Goal: Check status: Check status

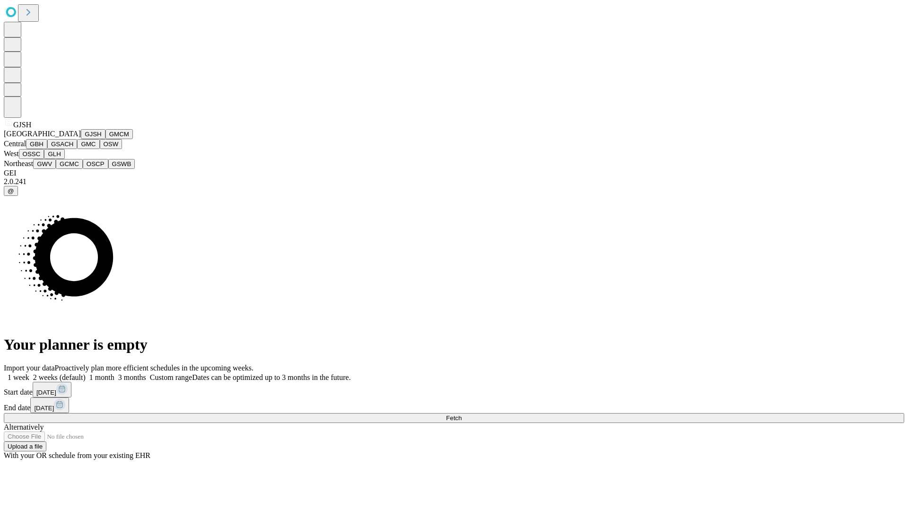
click at [81, 139] on button "GJSH" at bounding box center [93, 134] width 25 height 10
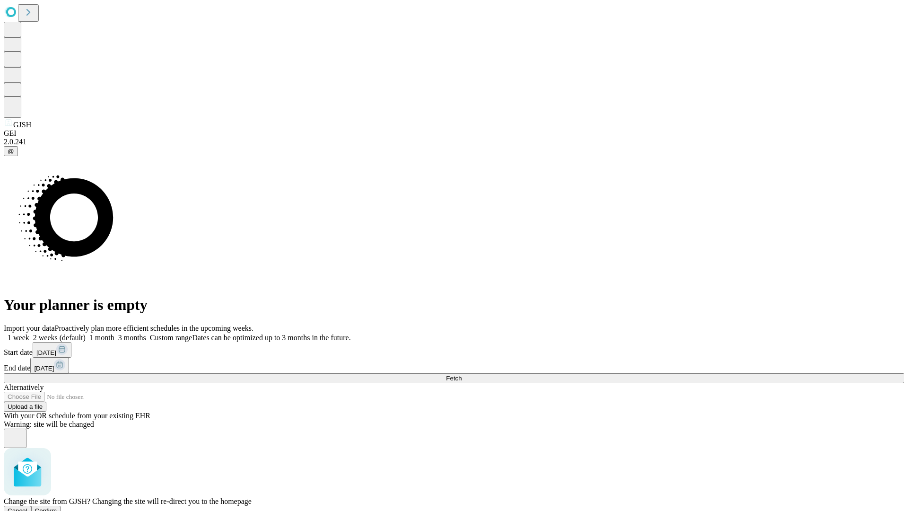
click at [57, 507] on span "Confirm" at bounding box center [46, 510] width 22 height 7
click at [86, 333] on label "2 weeks (default)" at bounding box center [57, 337] width 56 height 8
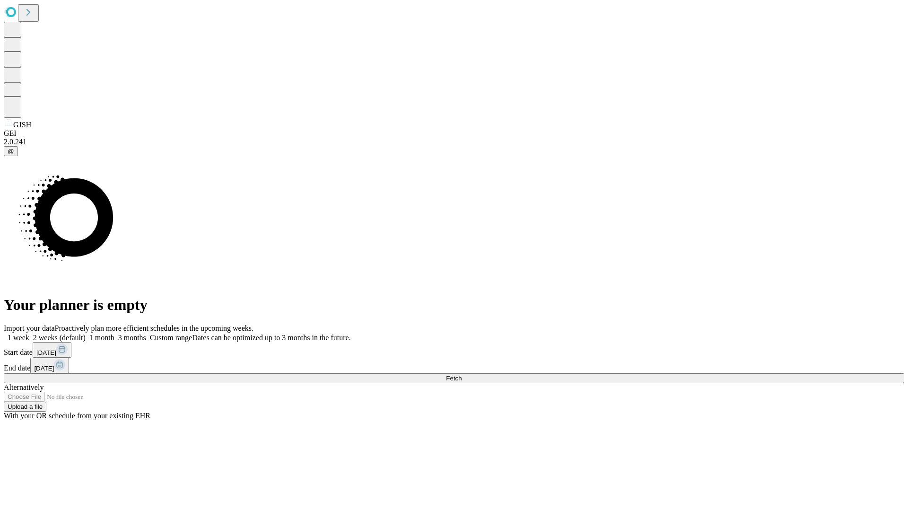
click at [461, 374] on span "Fetch" at bounding box center [454, 377] width 16 height 7
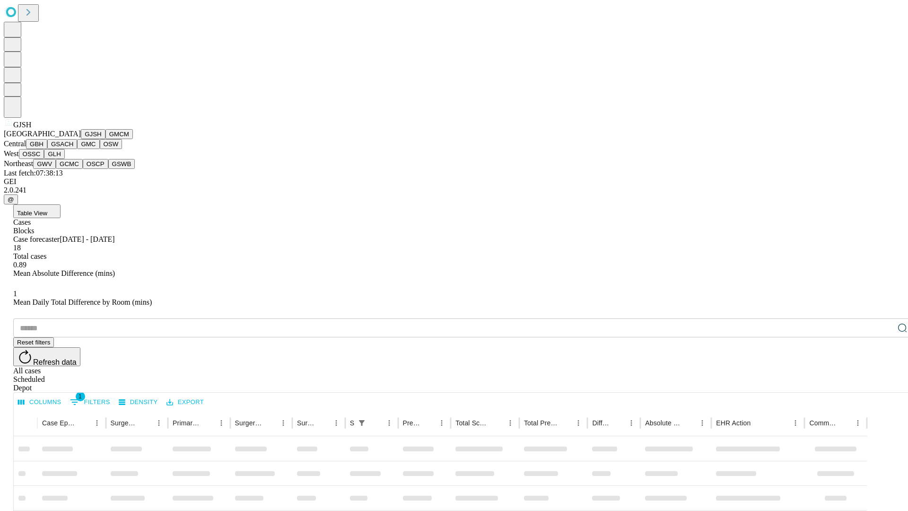
click at [105, 139] on button "GMCM" at bounding box center [118, 134] width 27 height 10
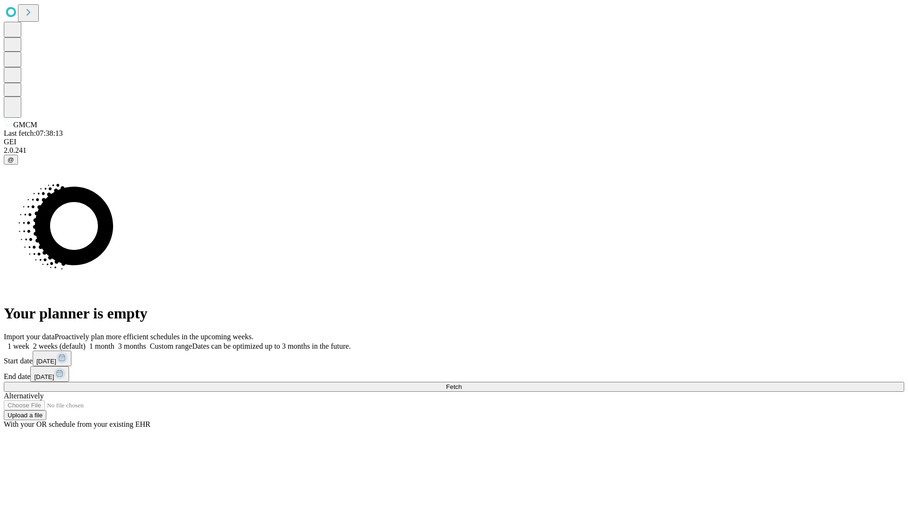
click at [86, 342] on label "2 weeks (default)" at bounding box center [57, 346] width 56 height 8
click at [461, 383] on span "Fetch" at bounding box center [454, 386] width 16 height 7
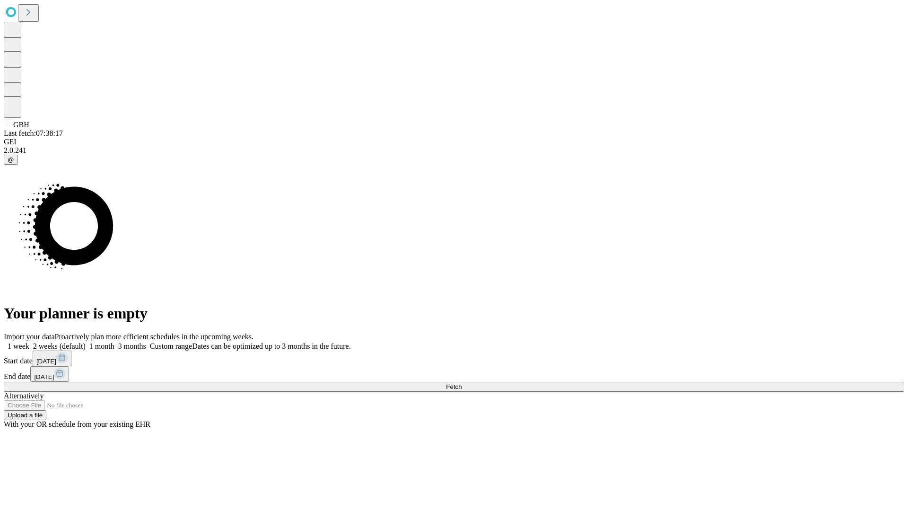
click at [86, 342] on label "2 weeks (default)" at bounding box center [57, 346] width 56 height 8
click at [461, 383] on span "Fetch" at bounding box center [454, 386] width 16 height 7
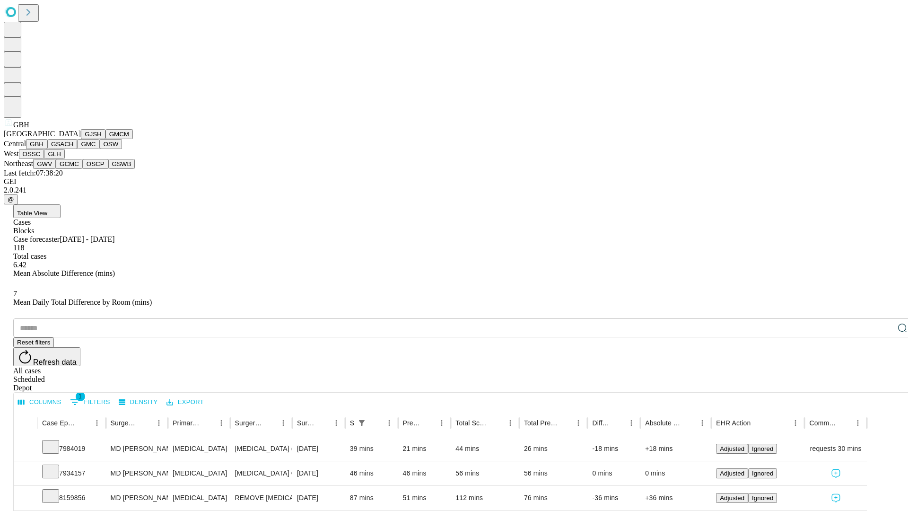
click at [73, 149] on button "GSACH" at bounding box center [62, 144] width 30 height 10
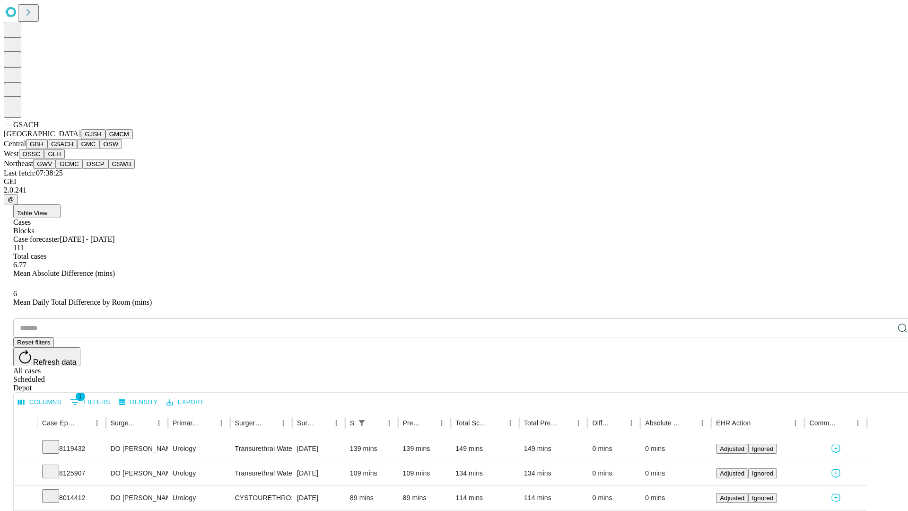
click at [77, 149] on button "GMC" at bounding box center [88, 144] width 22 height 10
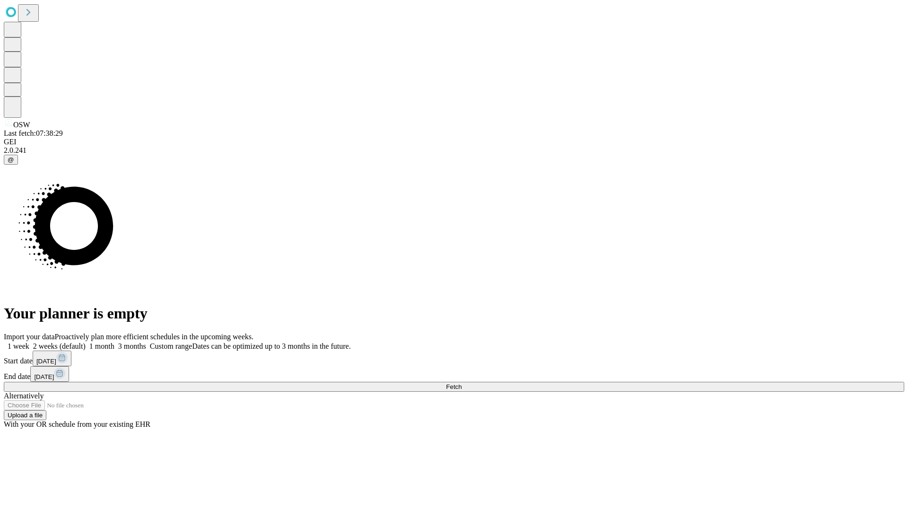
click at [461, 383] on span "Fetch" at bounding box center [454, 386] width 16 height 7
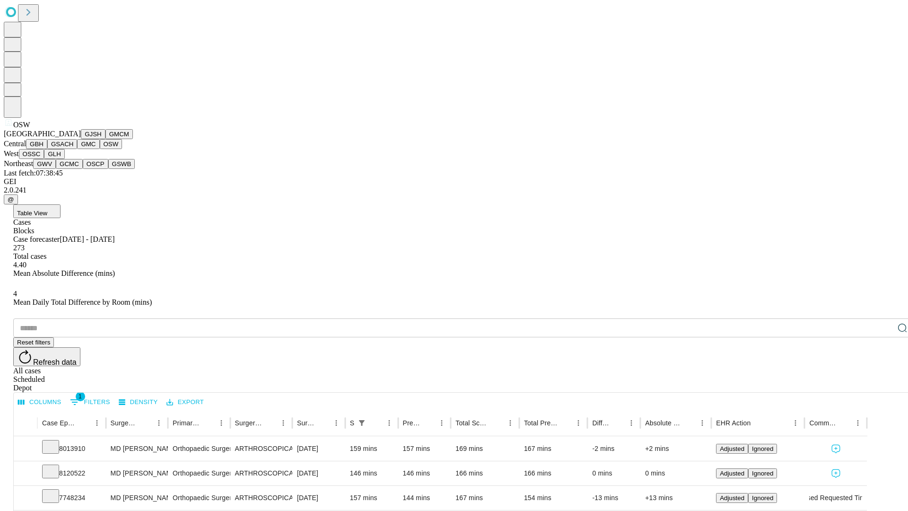
click at [44, 159] on button "OSSC" at bounding box center [32, 154] width 26 height 10
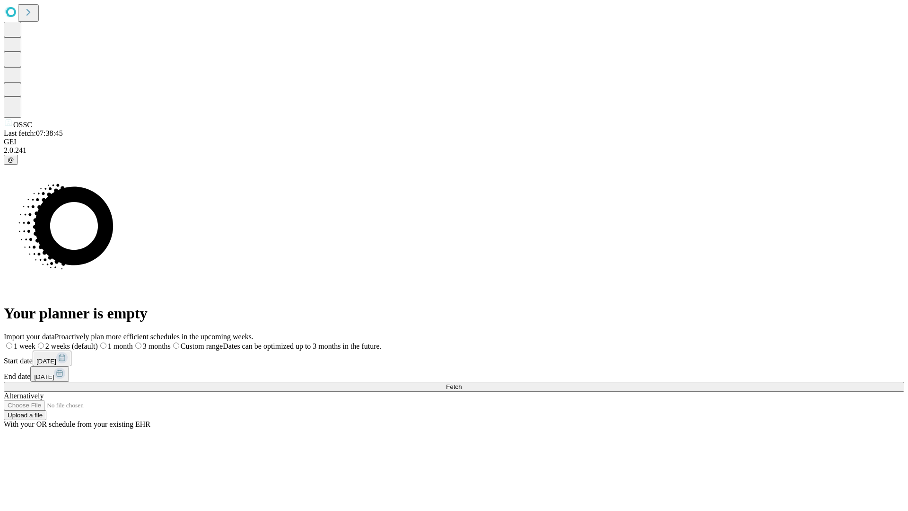
click at [98, 342] on label "2 weeks (default)" at bounding box center [66, 346] width 62 height 8
click at [461, 383] on span "Fetch" at bounding box center [454, 386] width 16 height 7
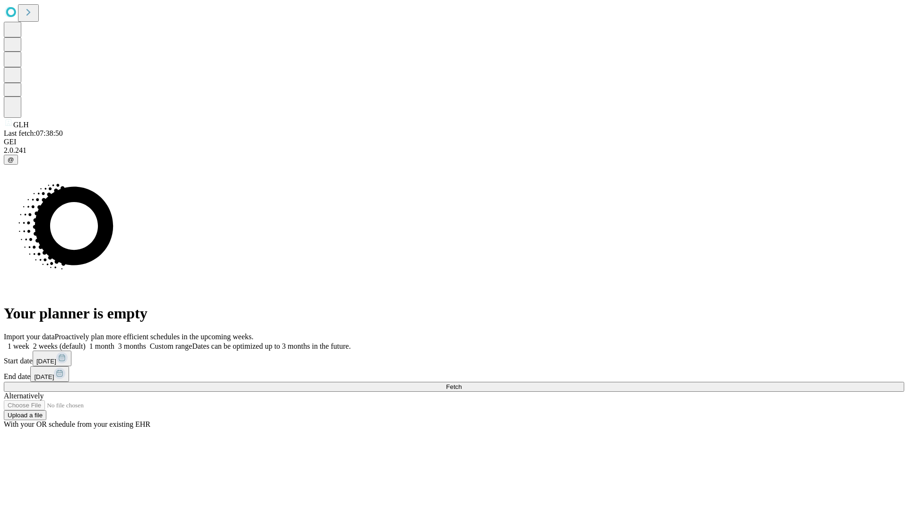
click at [86, 342] on label "2 weeks (default)" at bounding box center [57, 346] width 56 height 8
click at [461, 383] on span "Fetch" at bounding box center [454, 386] width 16 height 7
click at [86, 342] on label "2 weeks (default)" at bounding box center [57, 346] width 56 height 8
click at [461, 383] on span "Fetch" at bounding box center [454, 386] width 16 height 7
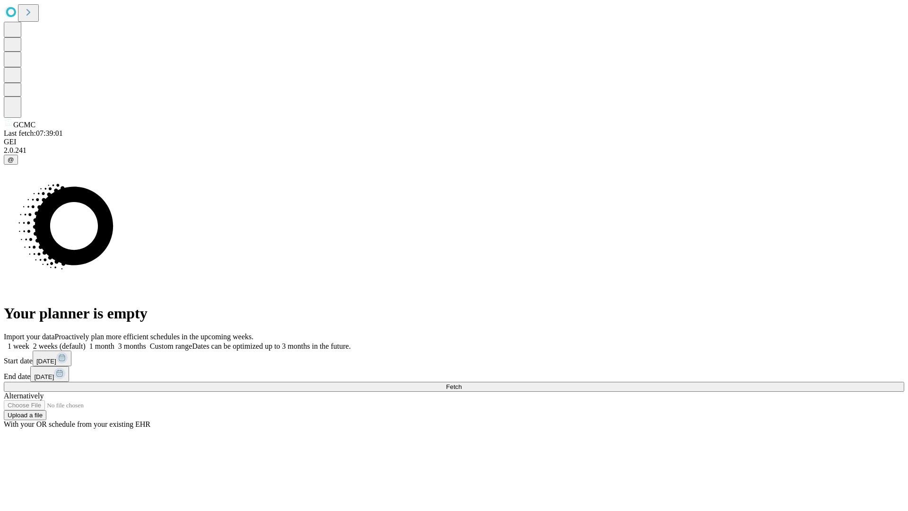
click at [86, 342] on label "2 weeks (default)" at bounding box center [57, 346] width 56 height 8
click at [461, 383] on span "Fetch" at bounding box center [454, 386] width 16 height 7
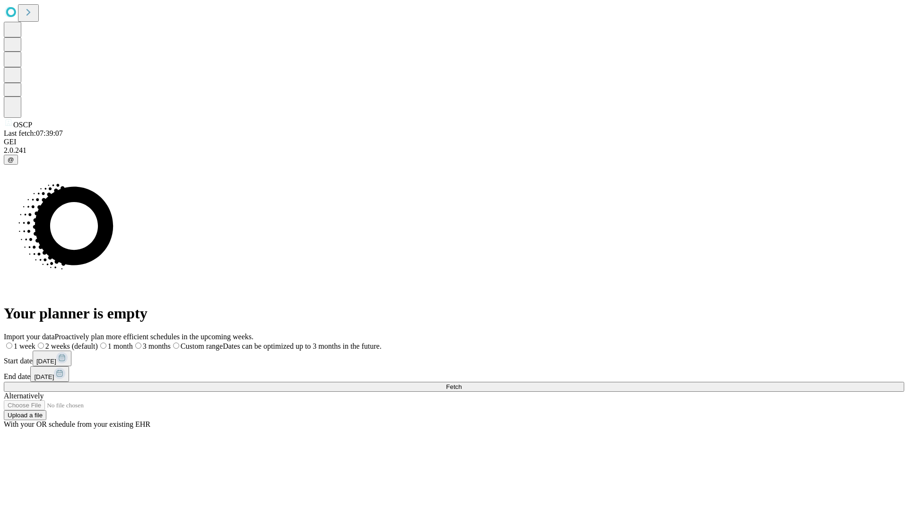
click at [98, 342] on label "2 weeks (default)" at bounding box center [66, 346] width 62 height 8
click at [461, 383] on span "Fetch" at bounding box center [454, 386] width 16 height 7
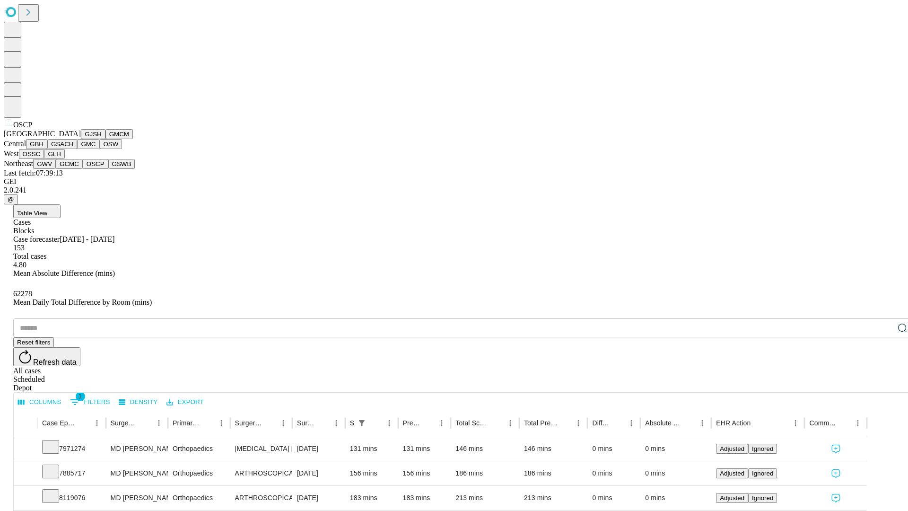
click at [108, 169] on button "GSWB" at bounding box center [121, 164] width 27 height 10
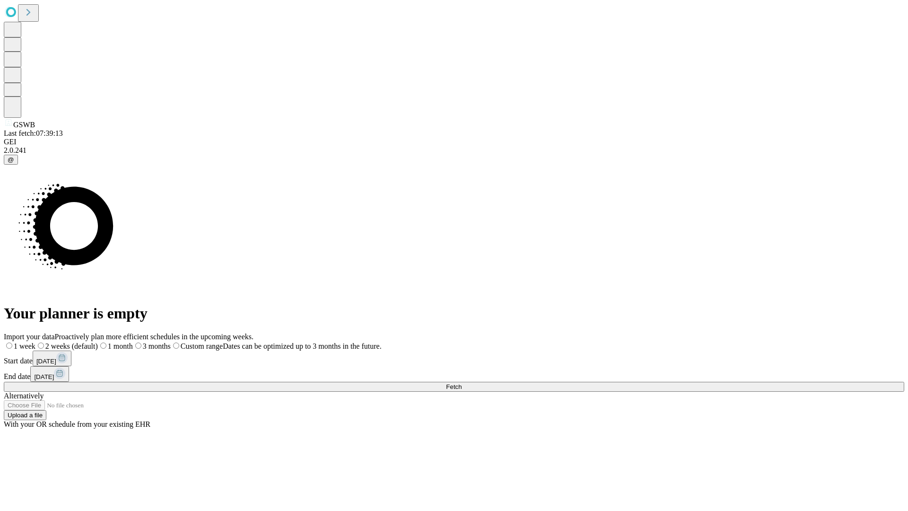
click at [461, 383] on span "Fetch" at bounding box center [454, 386] width 16 height 7
